Goal: Task Accomplishment & Management: Use online tool/utility

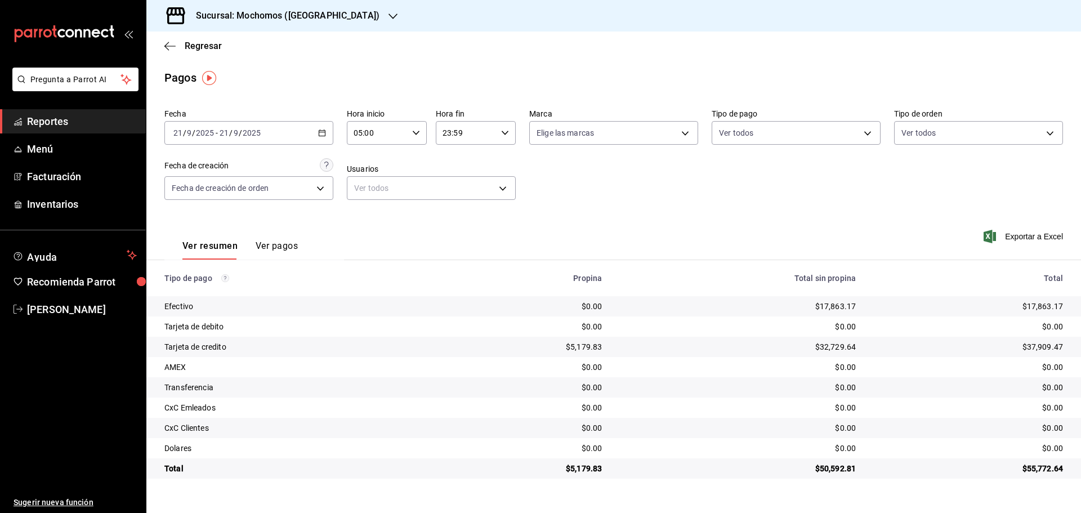
click at [389, 13] on icon "button" at bounding box center [393, 16] width 9 height 9
click at [199, 46] on span "Ryoshi ([GEOGRAPHIC_DATA])" at bounding box center [209, 49] width 109 height 12
click at [371, 13] on icon "button" at bounding box center [375, 16] width 9 height 9
click at [177, 69] on span "Mochomos ([GEOGRAPHIC_DATA])" at bounding box center [217, 74] width 125 height 12
click at [99, 470] on div "Pregunta a Parrot AI Reportes Menú Facturación Inventarios Ayuda Recomienda Par…" at bounding box center [73, 256] width 146 height 513
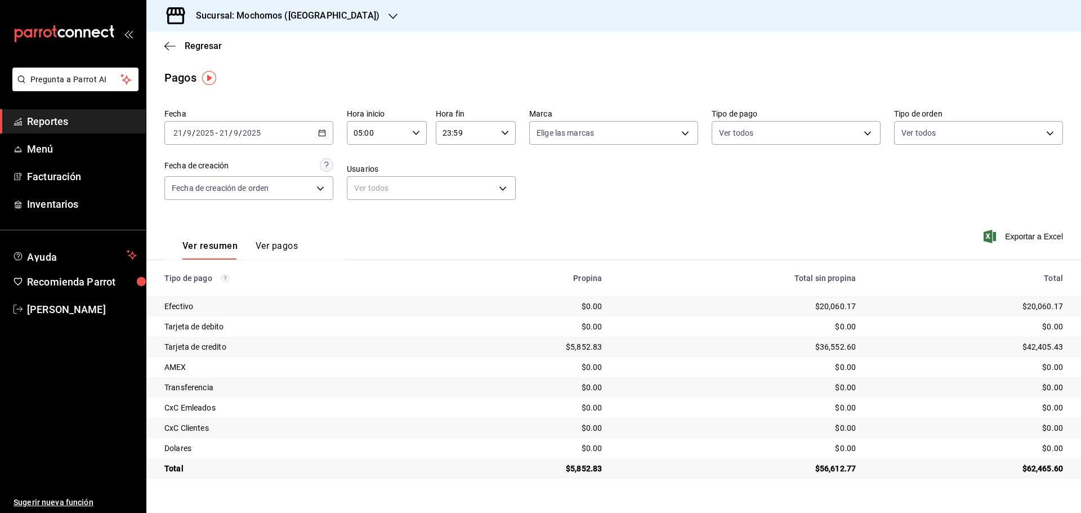
click at [1081, 385] on td "$0.00" at bounding box center [973, 387] width 216 height 20
drag, startPoint x: 1081, startPoint y: 385, endPoint x: 1081, endPoint y: 331, distance: 54.1
click at [1081, 332] on tbody "Efectivo $0.00 $20,060.17 $20,060.17 Tarjeta de debito $0.00 $0.00 $0.00 Tarjet…" at bounding box center [613, 387] width 935 height 182
drag, startPoint x: 1081, startPoint y: 182, endPoint x: 974, endPoint y: 50, distance: 170.3
click at [1053, 90] on main "Regresar Pagos Fecha [DATE] [DATE] - [DATE] [DATE] Hora inicio 05:00 Hora inici…" at bounding box center [613, 273] width 935 height 482
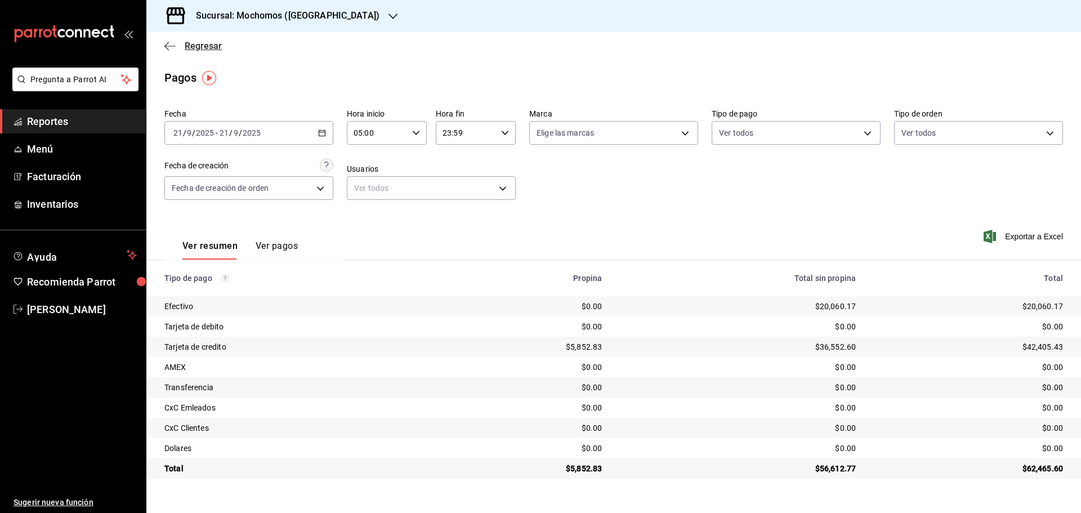
click at [168, 46] on icon "button" at bounding box center [169, 46] width 11 height 1
